Goal: Task Accomplishment & Management: Manage account settings

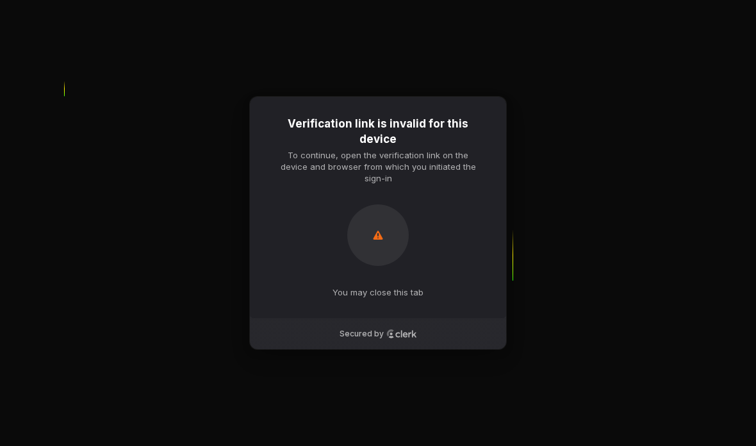
click at [318, 339] on div "Secured by" at bounding box center [377, 334] width 215 height 10
click at [335, 298] on p "You may close this tab" at bounding box center [377, 292] width 91 height 12
click at [340, 319] on div "Verification link is invalid for this device To continue, open the verification…" at bounding box center [377, 207] width 257 height 223
click at [181, 224] on div "Verification link is invalid for this device To continue, open the verification…" at bounding box center [378, 223] width 756 height 446
